Goal: Task Accomplishment & Management: Manage account settings

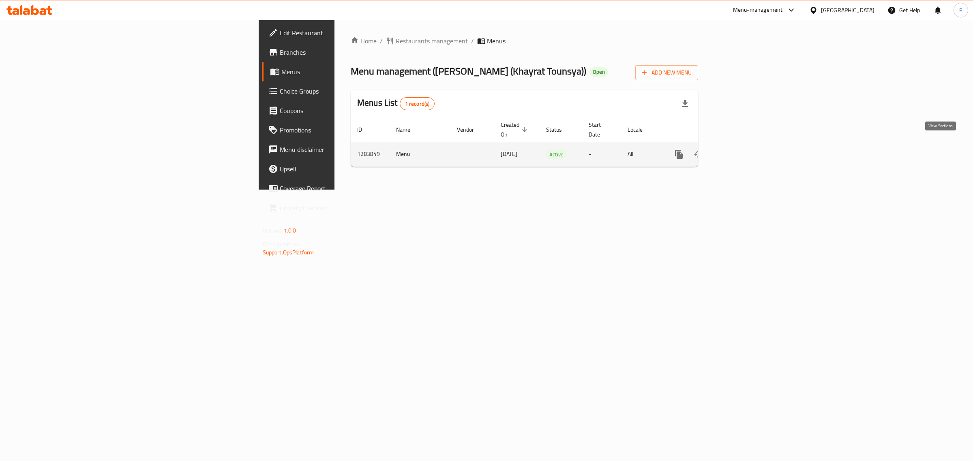
click at [742, 150] on icon "enhanced table" at bounding box center [738, 155] width 10 height 10
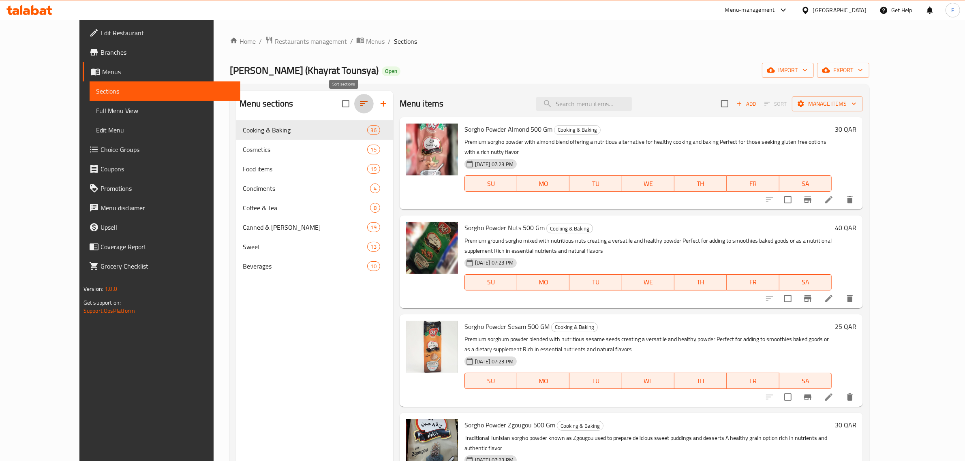
click at [359, 107] on icon "button" at bounding box center [364, 104] width 10 height 10
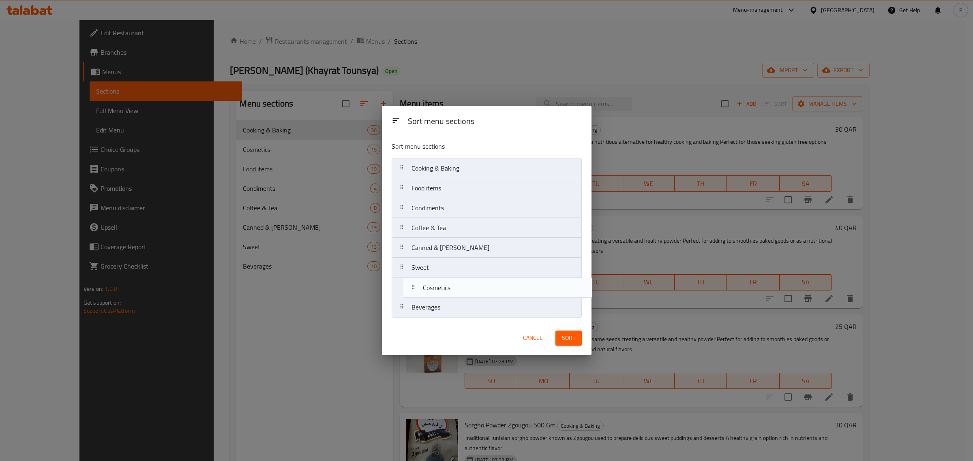
drag, startPoint x: 427, startPoint y: 190, endPoint x: 438, endPoint y: 294, distance: 105.2
click at [438, 294] on nav "Cooking & Baking Cosmetics Food items Condiments Coffee & Tea Canned & [PERSON_…" at bounding box center [487, 238] width 190 height 160
drag, startPoint x: 459, startPoint y: 294, endPoint x: 454, endPoint y: 235, distance: 59.4
click at [454, 235] on nav "Cooking & Baking Food items Condiments Coffee & Tea Canned & [PERSON_NAME] Cosm…" at bounding box center [487, 238] width 190 height 160
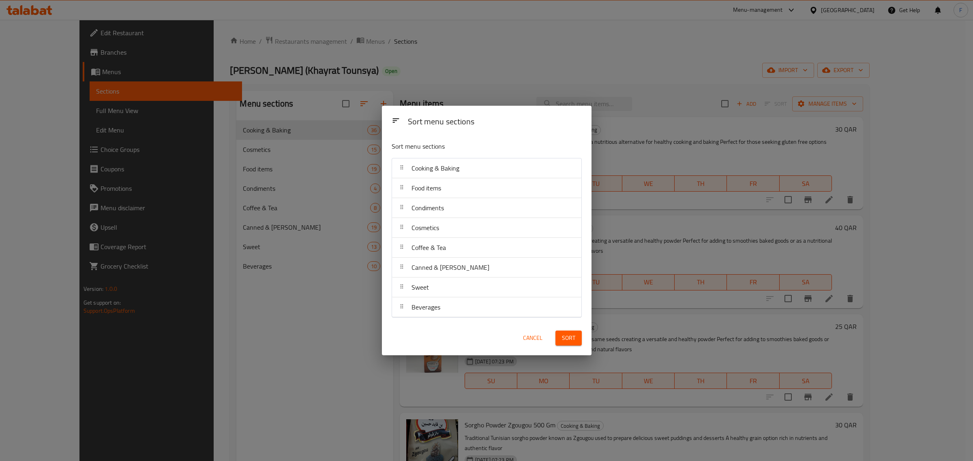
click at [562, 339] on span "Sort" at bounding box center [568, 338] width 13 height 10
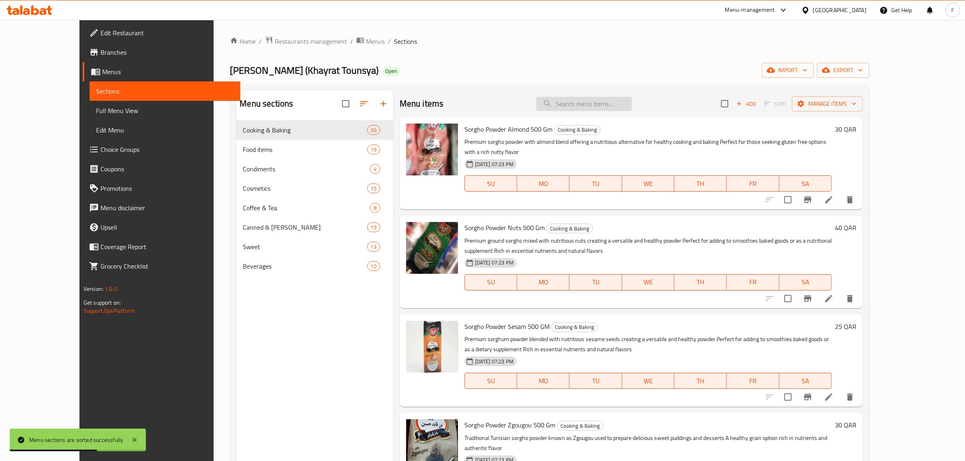
click at [632, 109] on input "search" at bounding box center [584, 104] width 96 height 14
type input "harissa"
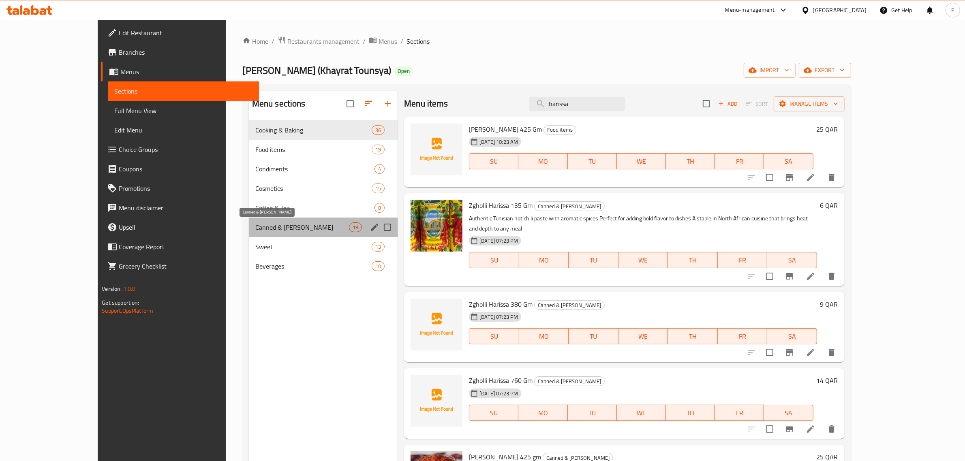
click at [255, 227] on span "Canned & [PERSON_NAME]" at bounding box center [302, 228] width 94 height 10
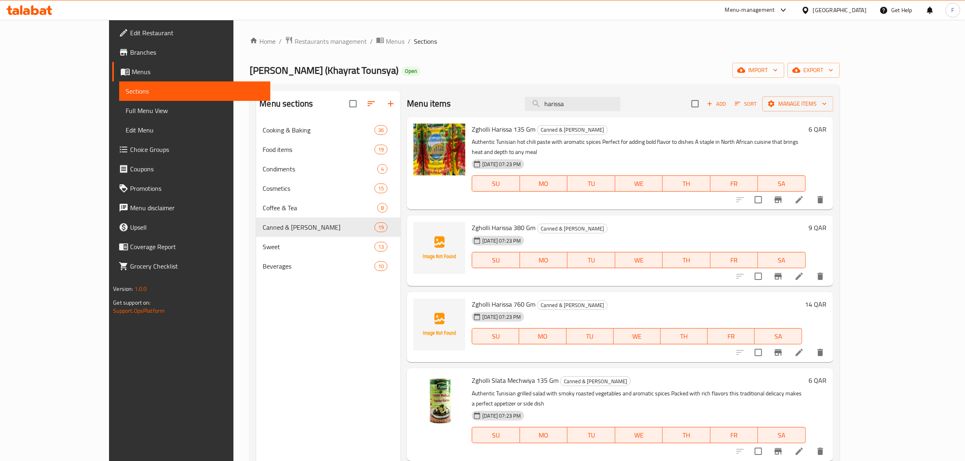
click at [130, 32] on span "Edit Restaurant" at bounding box center [197, 33] width 134 height 10
